Goal: Information Seeking & Learning: Find specific fact

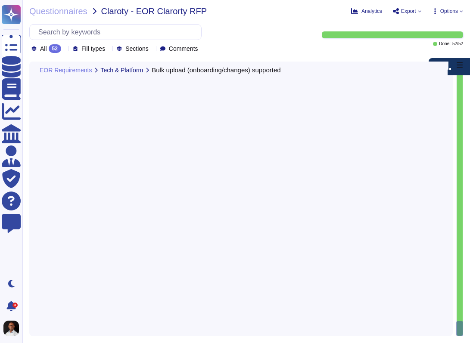
type textarea "Clients have the ability to securely bulk upload new employees, changes, or ter…"
type textarea "Clients can export/download employee, payroll, legal, and audit data in standar…"
type textarea "D[PERSON_NAME]has an existing integration with HiBob, which is part of the D[PE…"
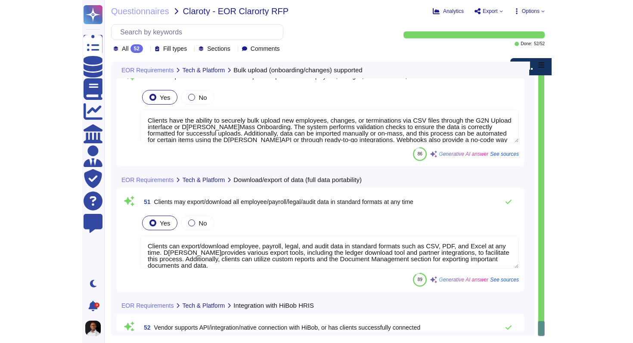
scroll to position [1, 0]
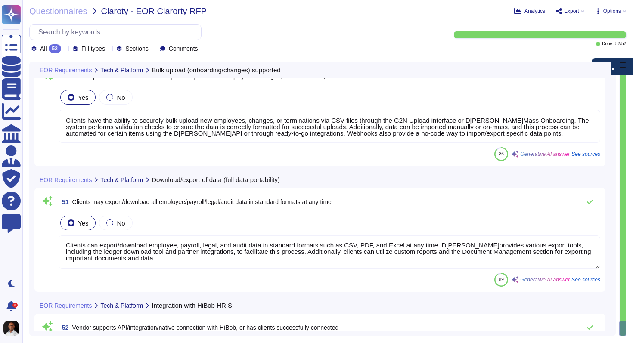
click at [399, 128] on textarea "Clients have the ability to securely bulk upload new employees, changes, or ter…" at bounding box center [330, 126] width 542 height 33
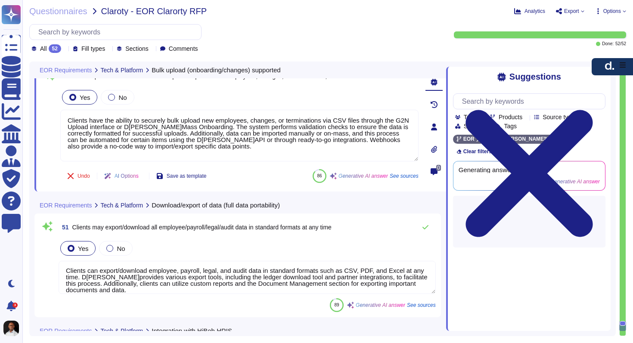
click at [470, 162] on div "Generating answer... Generative AI answer" at bounding box center [530, 176] width 152 height 29
click at [470, 167] on div "Generating answer... Generative AI answer" at bounding box center [516, 176] width 114 height 19
click at [470, 167] on span "Generating answer..." at bounding box center [516, 170] width 114 height 6
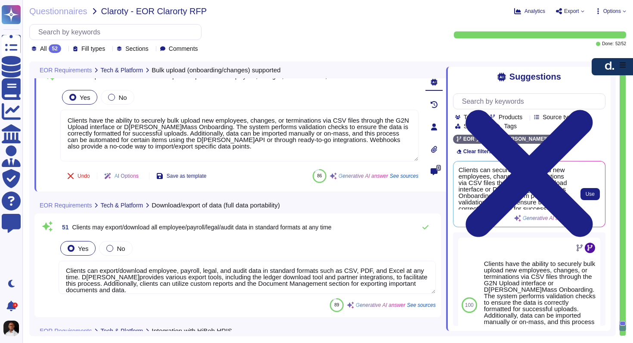
click at [470, 190] on span "Clients can securely bulk upload new employees, changes, or terminations via CS…" at bounding box center [516, 188] width 114 height 43
click at [470, 191] on span "Clients can securely bulk upload new employees, changes, or terminations via CS…" at bounding box center [516, 188] width 114 height 43
click at [470, 185] on span "Clients can securely bulk upload new employees, changes, or terminations via CS…" at bounding box center [516, 188] width 114 height 43
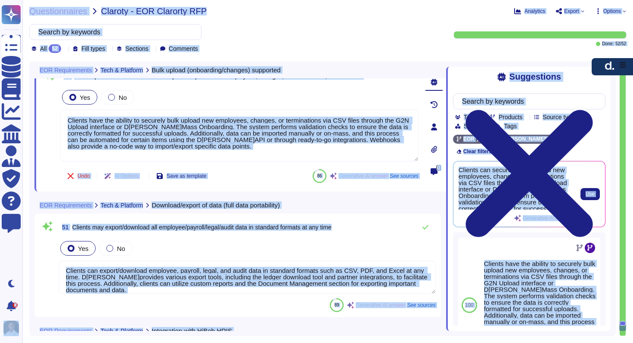
click at [470, 185] on span "Clients can securely bulk upload new employees, changes, or terminations via CS…" at bounding box center [516, 188] width 114 height 43
click at [470, 177] on span "Clients can securely bulk upload new employees, changes, or terminations via CS…" at bounding box center [516, 188] width 114 height 43
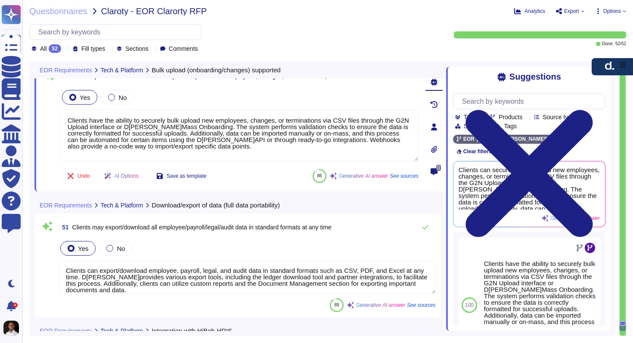
click at [470, 109] on div "Team Products Source type Section Tags" at bounding box center [529, 112] width 153 height 36
click at [470, 101] on input "text" at bounding box center [531, 101] width 147 height 15
paste input "maternity paternity leave payroll record in the [GEOGRAPHIC_DATA]"
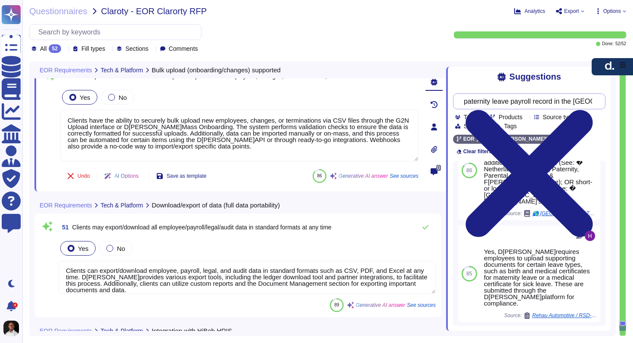
scroll to position [159, 0]
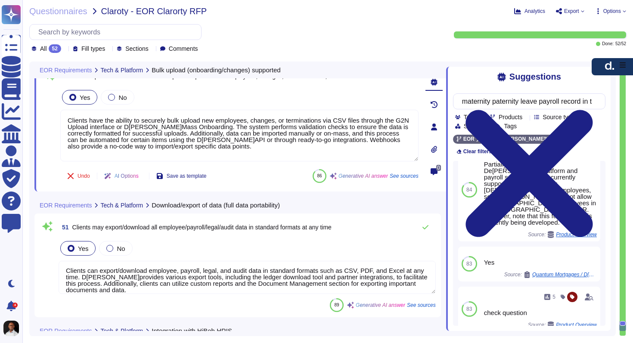
scroll to position [769, 0]
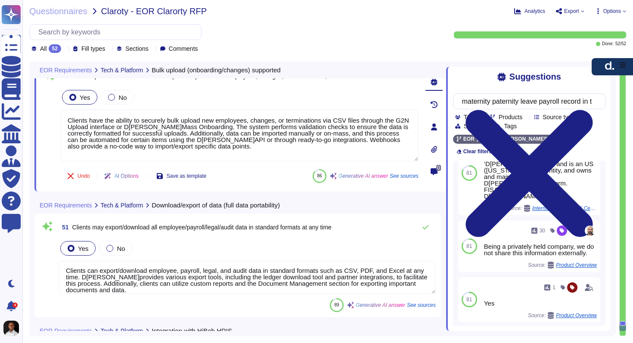
scroll to position [1370, 0]
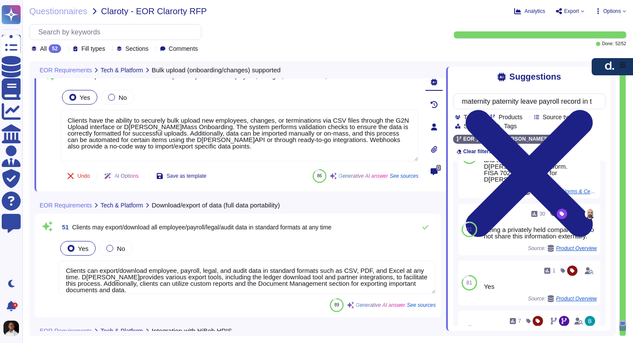
click at [470, 320] on div "89 [GEOGRAPHIC_DATA]: Maternity and Paternity Leave Source: [GEOGRAPHIC_DATA] P…" at bounding box center [529, 243] width 153 height 165
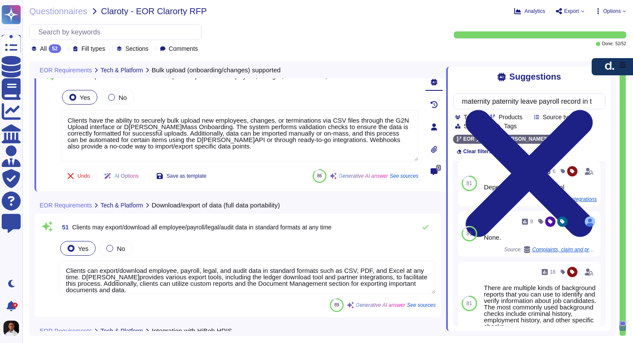
scroll to position [1619, 0]
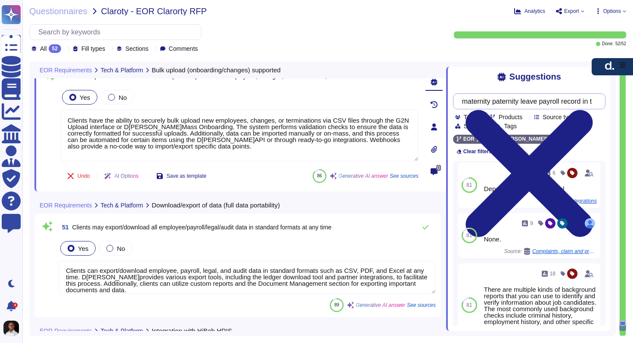
click at [470, 101] on input "maternity paternity leave payroll record in the [GEOGRAPHIC_DATA]" at bounding box center [527, 101] width 139 height 15
drag, startPoint x: 574, startPoint y: 100, endPoint x: 555, endPoint y: 101, distance: 19.4
click at [470, 101] on input "maternity paternity leave payroll record in the [GEOGRAPHIC_DATA]" at bounding box center [527, 101] width 139 height 15
click at [470, 100] on input "maternity paternity leave payroll record in the [GEOGRAPHIC_DATA]" at bounding box center [527, 101] width 139 height 15
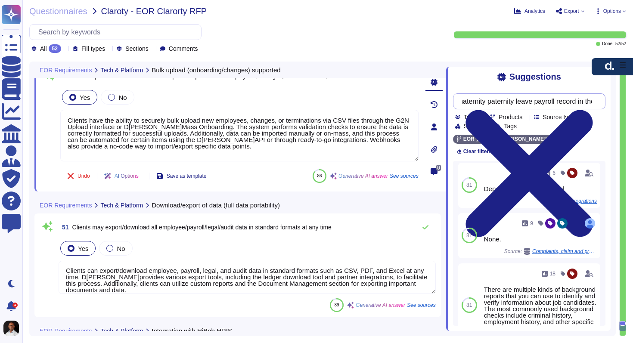
scroll to position [0, 28]
drag, startPoint x: 567, startPoint y: 100, endPoint x: 611, endPoint y: 99, distance: 44.0
click at [470, 99] on div "Suggestions maternity paternity leave payroll record in the [GEOGRAPHIC_DATA] T…" at bounding box center [528, 199] width 165 height 265
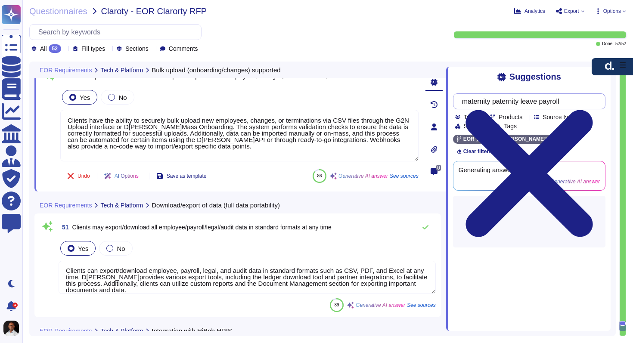
type input "maternity paternity leave payroll"
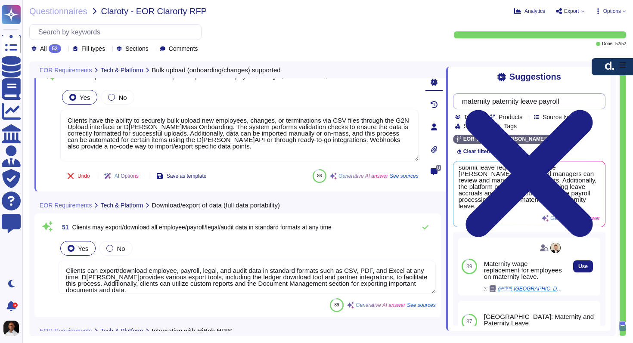
scroll to position [93, 0]
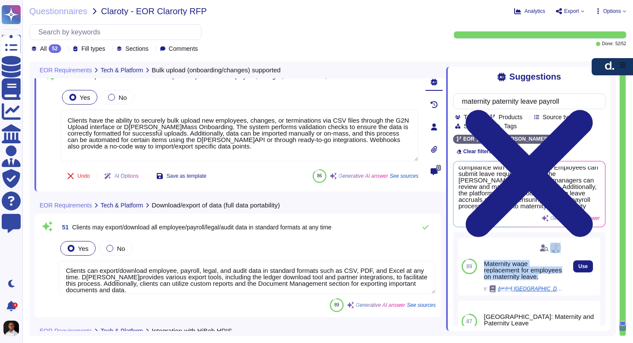
drag, startPoint x: 503, startPoint y: 272, endPoint x: 491, endPoint y: 245, distance: 29.5
click at [470, 245] on div "Maternity wage replacement for employees on maternity leave. Source: ð¦ [GEOG…" at bounding box center [523, 266] width 78 height 51
copy div "Maternity wage replacement for employees on maternity leave."
